Goal: Navigation & Orientation: Go to known website

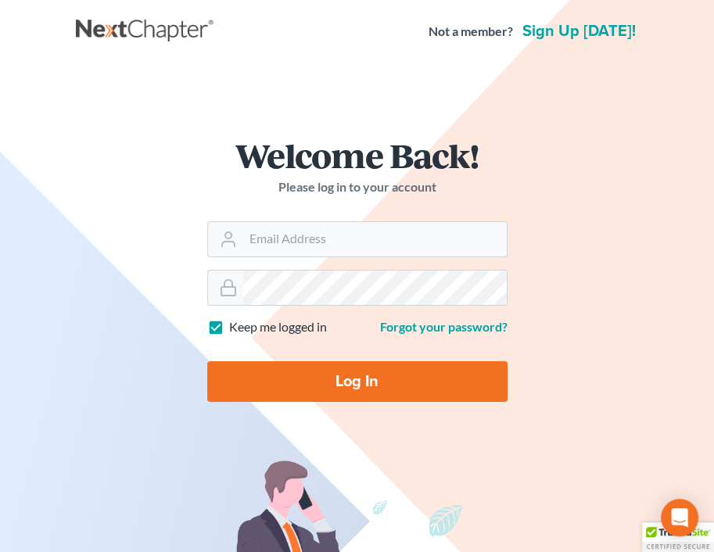
click at [439, 263] on form "Welcome Back! Please log in to your account Email Address Password Keep me logg…" at bounding box center [358, 276] width 376 height 351
click at [441, 247] on input "Email Address" at bounding box center [375, 239] width 264 height 34
type input "[PERSON_NAME][EMAIL_ADDRESS][DOMAIN_NAME]"
click at [595, 297] on div "Welcome Back! Please log in to your account Email Address amanda@nwclc.org Pass…" at bounding box center [357, 276] width 563 height 351
click at [360, 373] on input "Log In" at bounding box center [357, 381] width 300 height 41
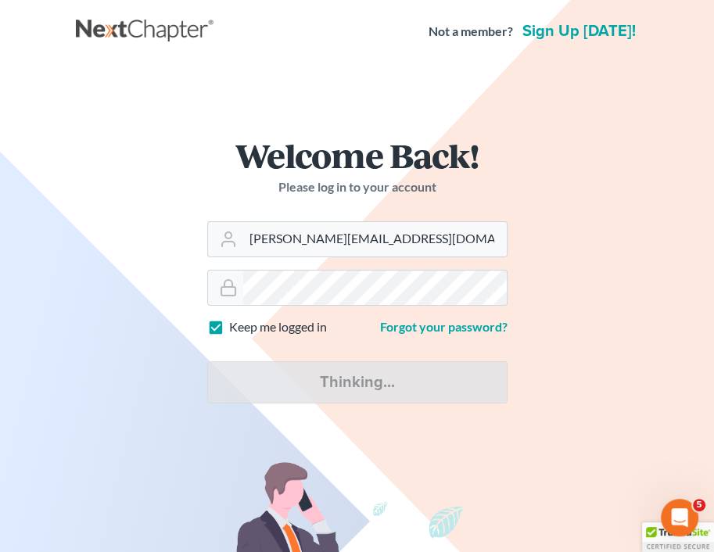
type input "Thinking..."
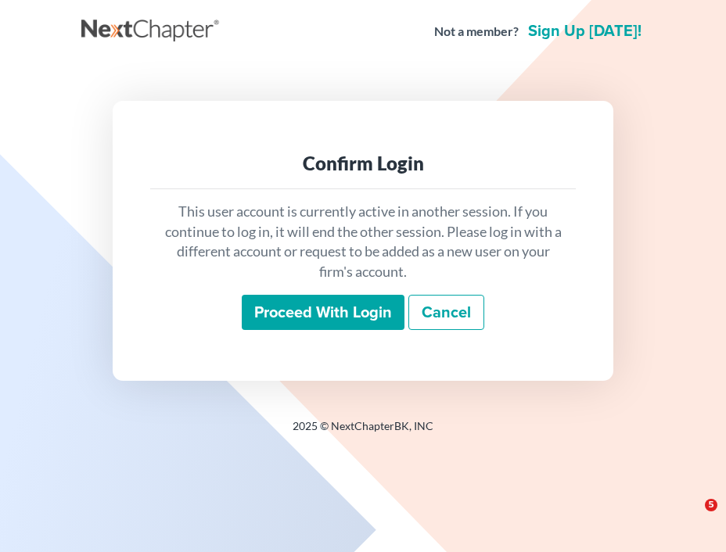
click at [358, 329] on input "Proceed with login" at bounding box center [323, 313] width 163 height 36
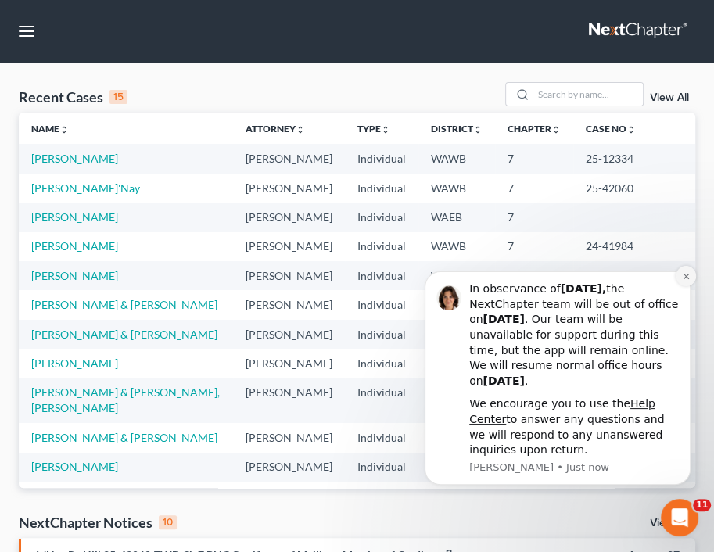
click at [684, 282] on button "Dismiss notification" at bounding box center [686, 276] width 20 height 20
